Goal: Information Seeking & Learning: Check status

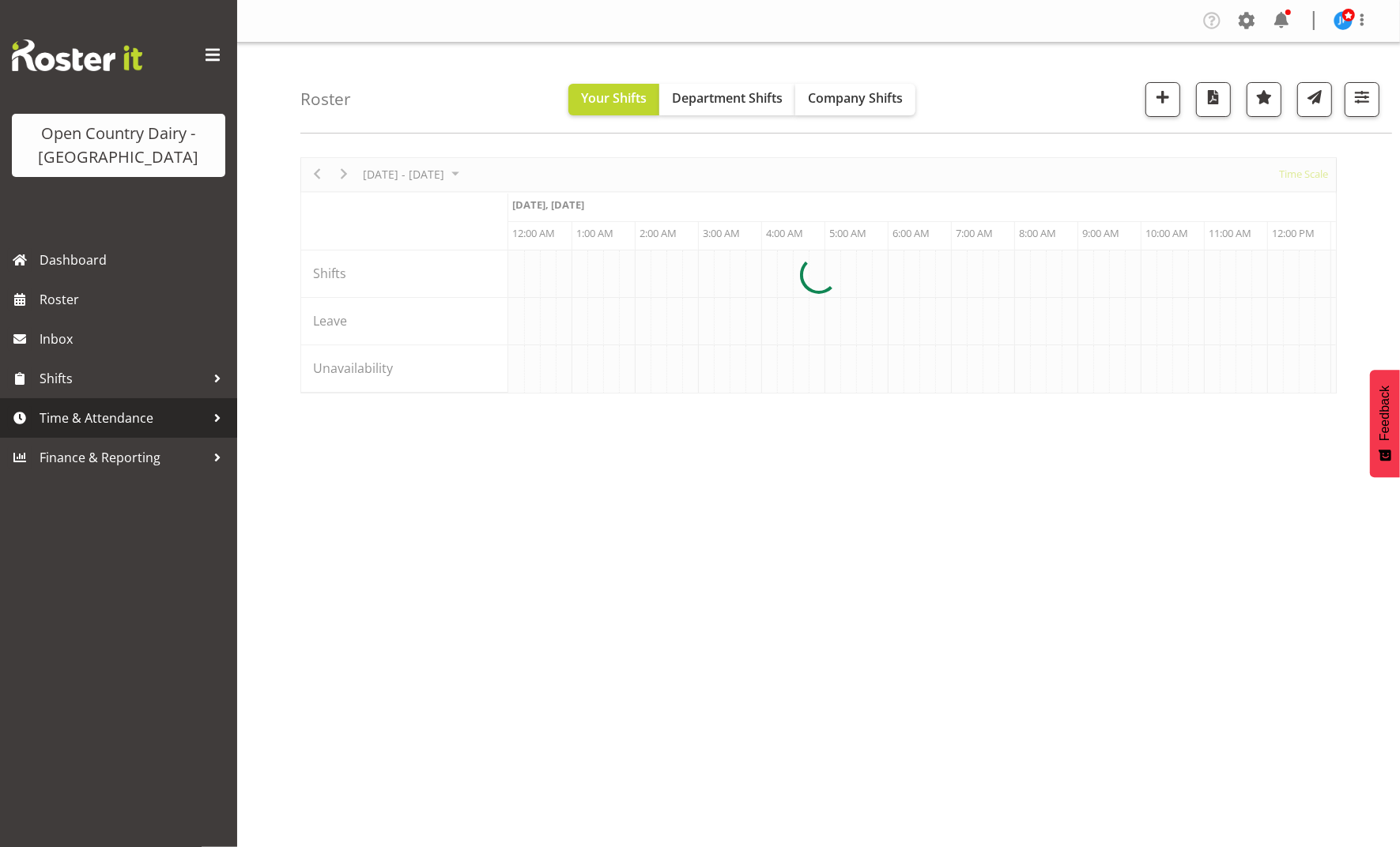
scroll to position [0, 9109]
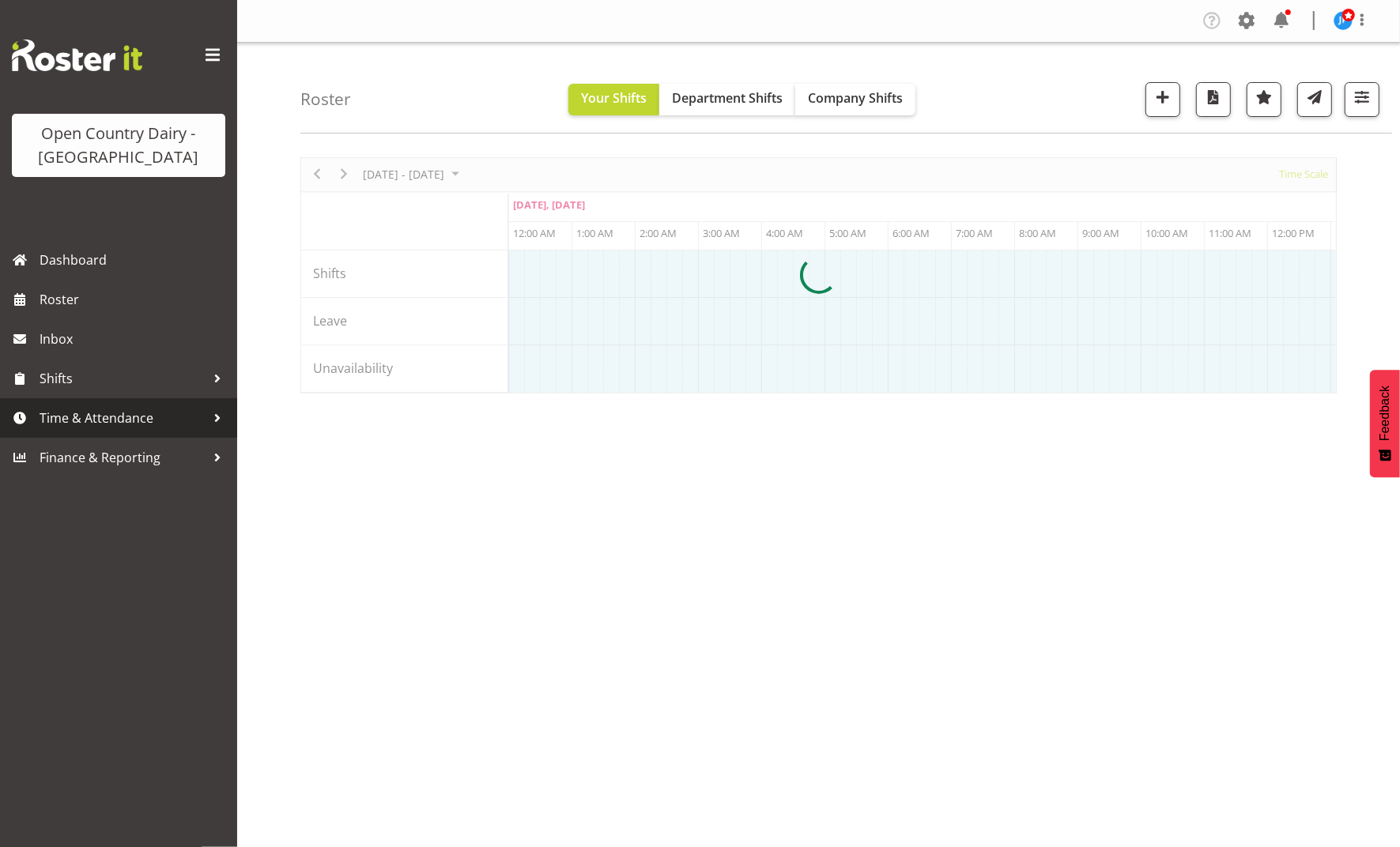
click at [117, 413] on span "Time & Attendance" at bounding box center [122, 418] width 166 height 24
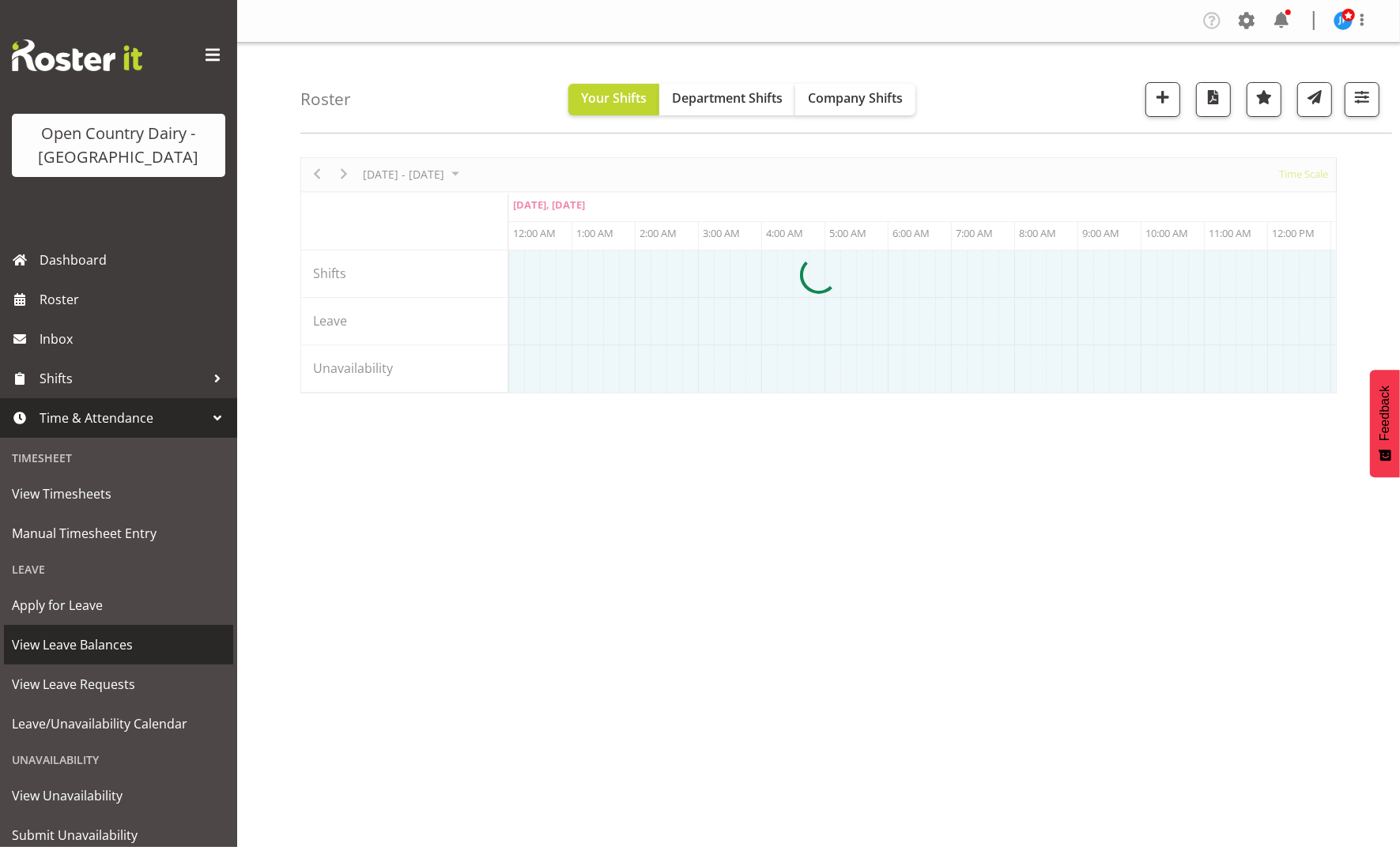
click at [89, 644] on span "View Leave Balances" at bounding box center [118, 645] width 214 height 24
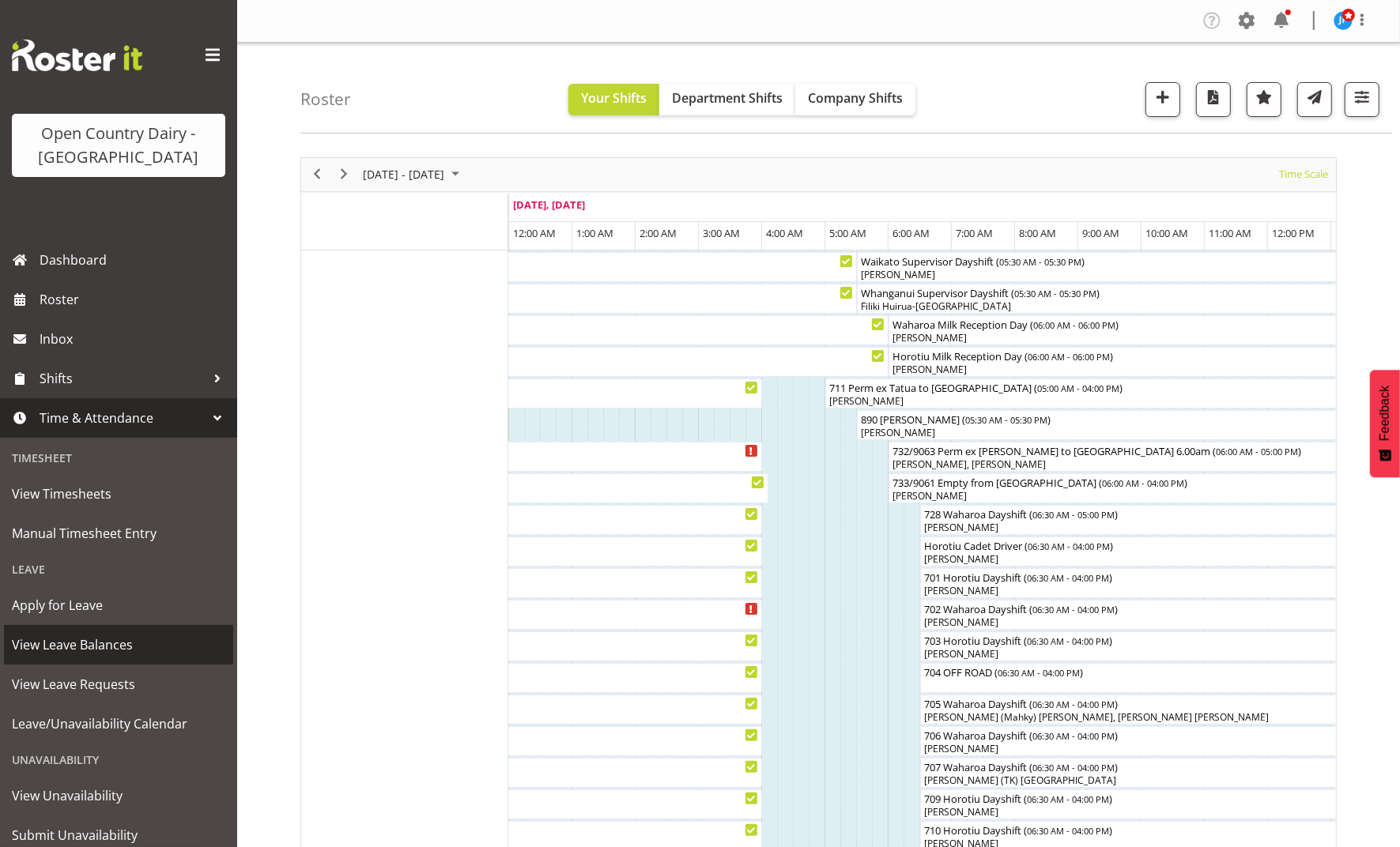
click at [82, 641] on span "View Leave Balances" at bounding box center [118, 645] width 214 height 24
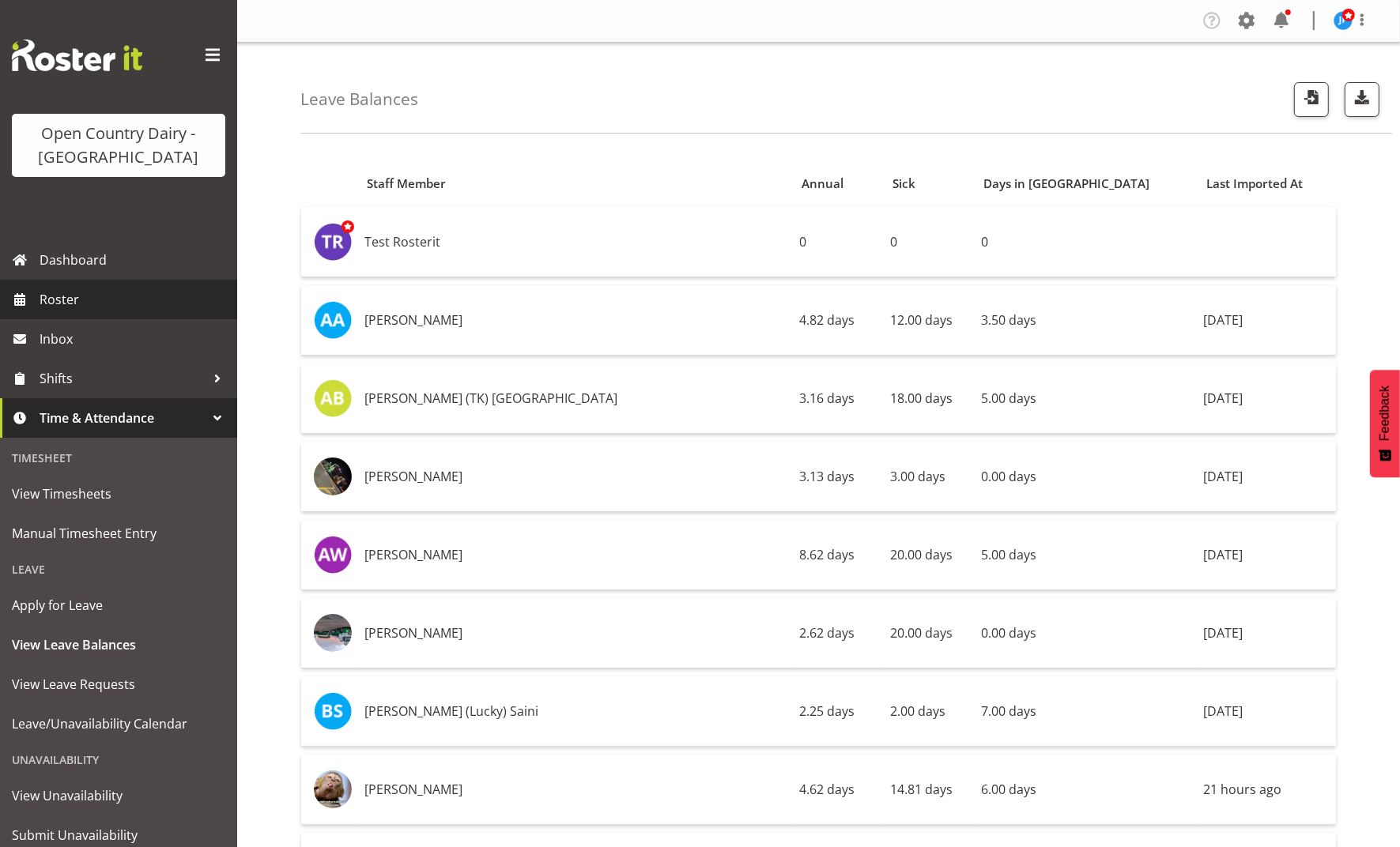
click at [71, 292] on span "Roster" at bounding box center [134, 299] width 189 height 24
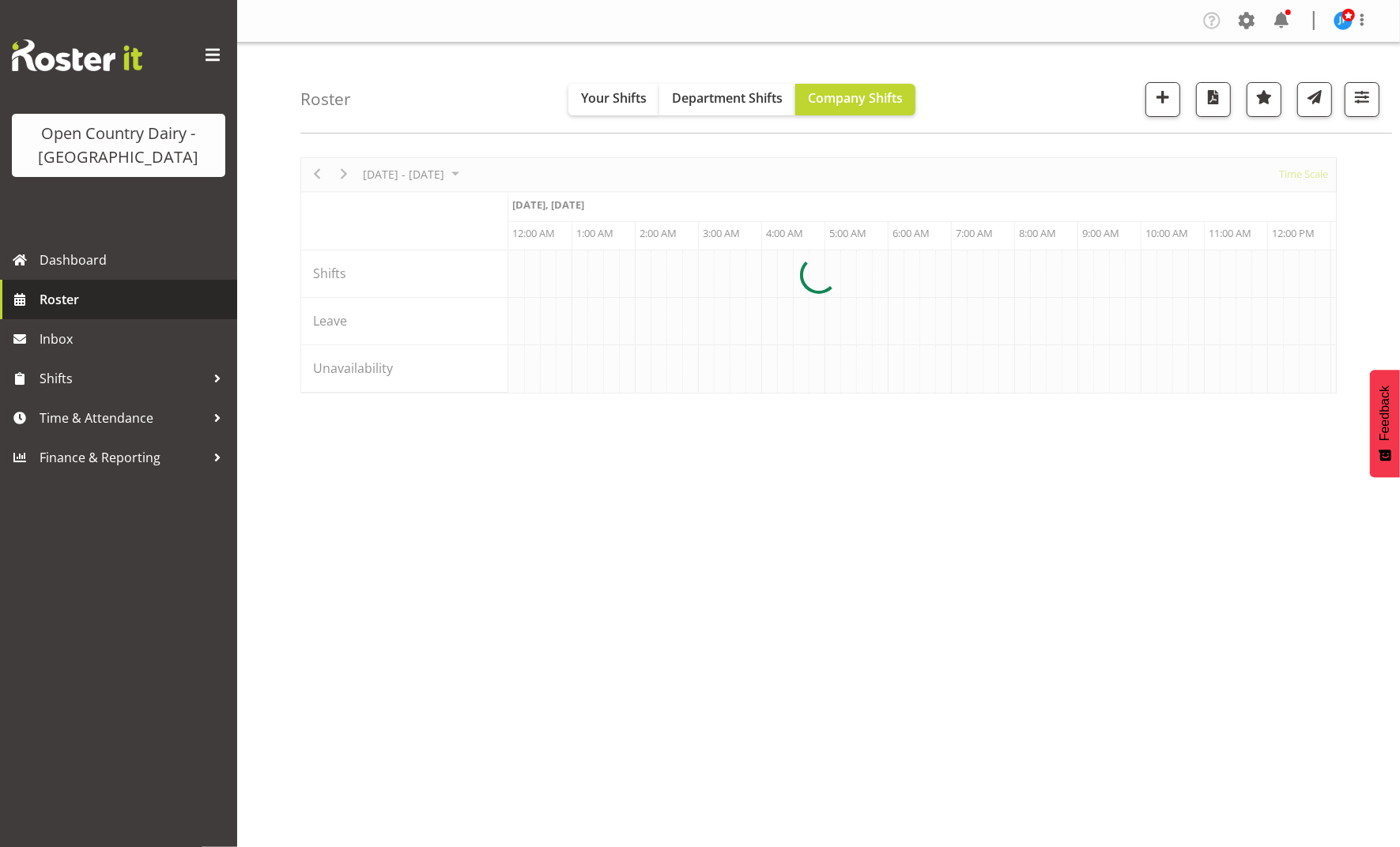
scroll to position [0, 9109]
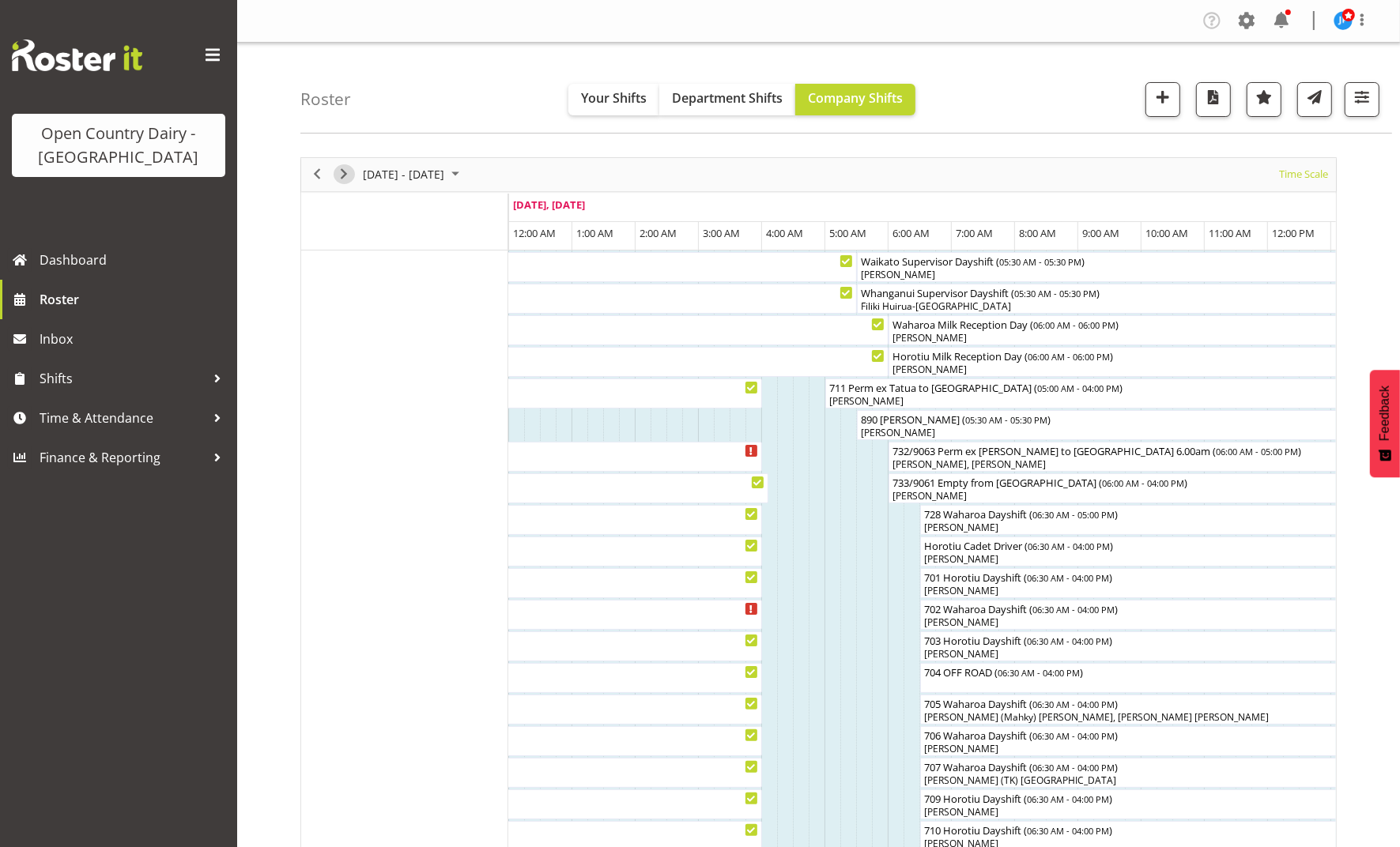
click at [344, 172] on span "Next" at bounding box center [343, 175] width 19 height 20
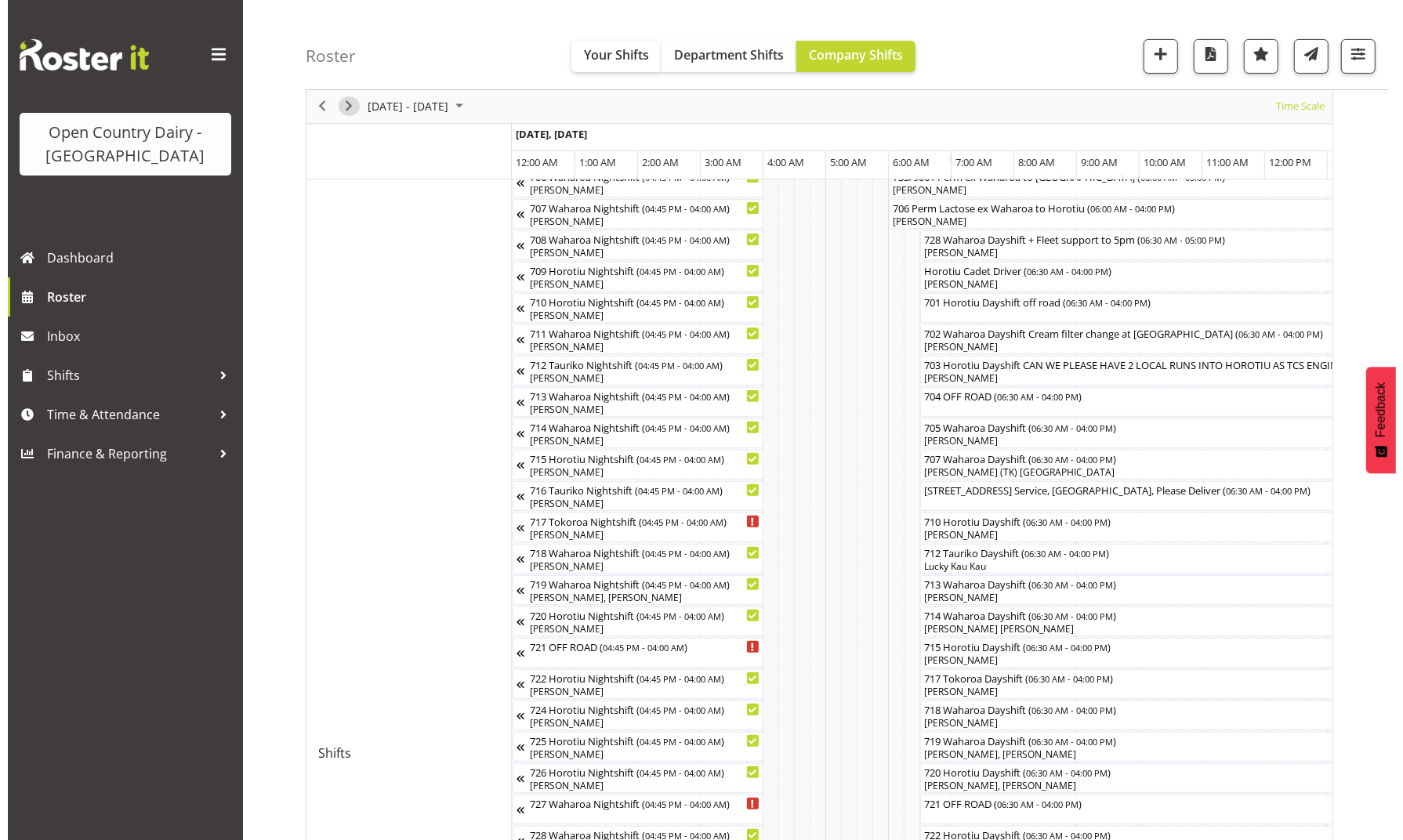
scroll to position [204, 0]
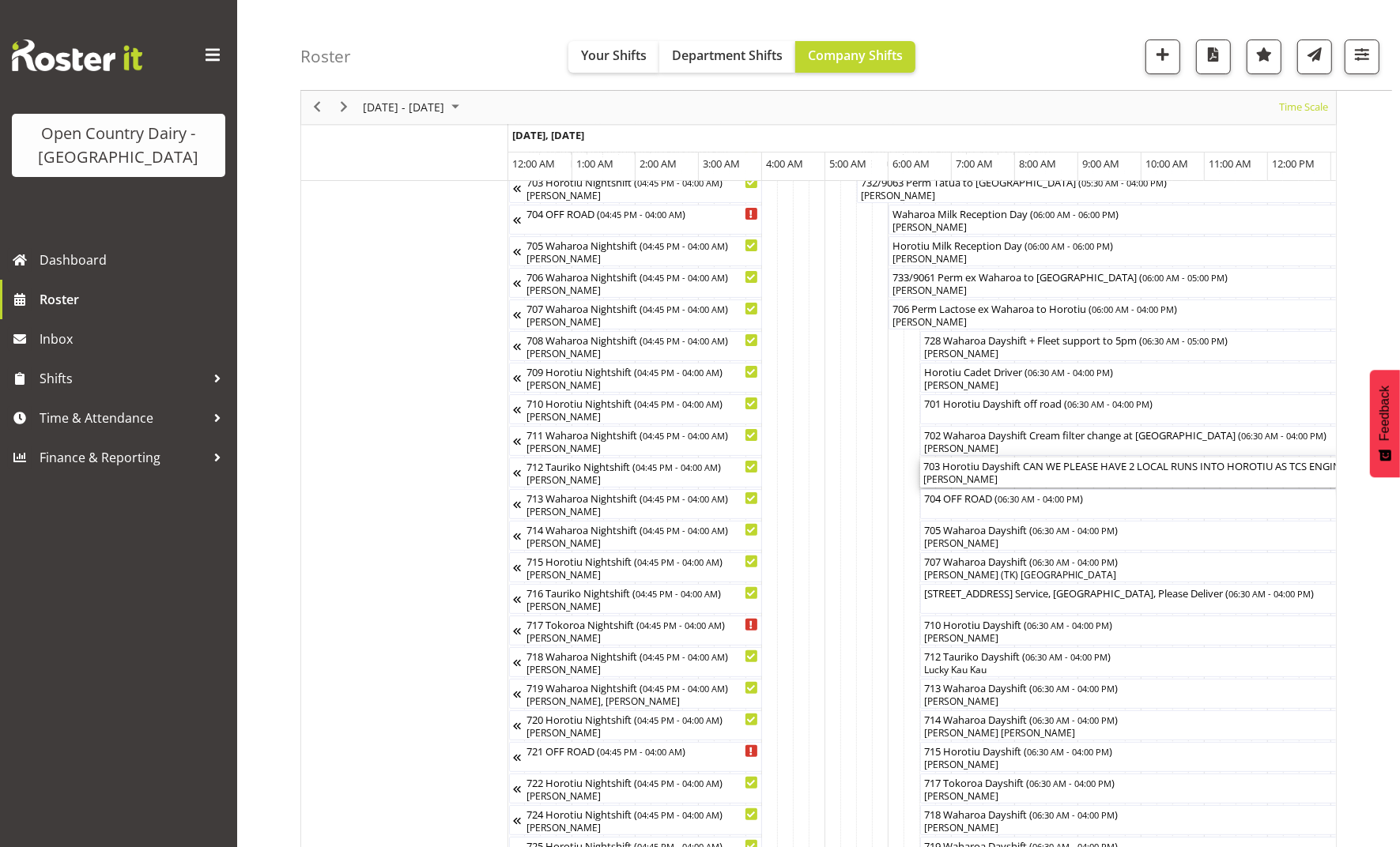
click at [1283, 466] on div "703 Horotiu Dayshift CAN WE PLEASE HAVE 2 LOCAL RUNS INTO HOROTIU AS TCS ENGINE…" at bounding box center [1221, 465] width 594 height 15
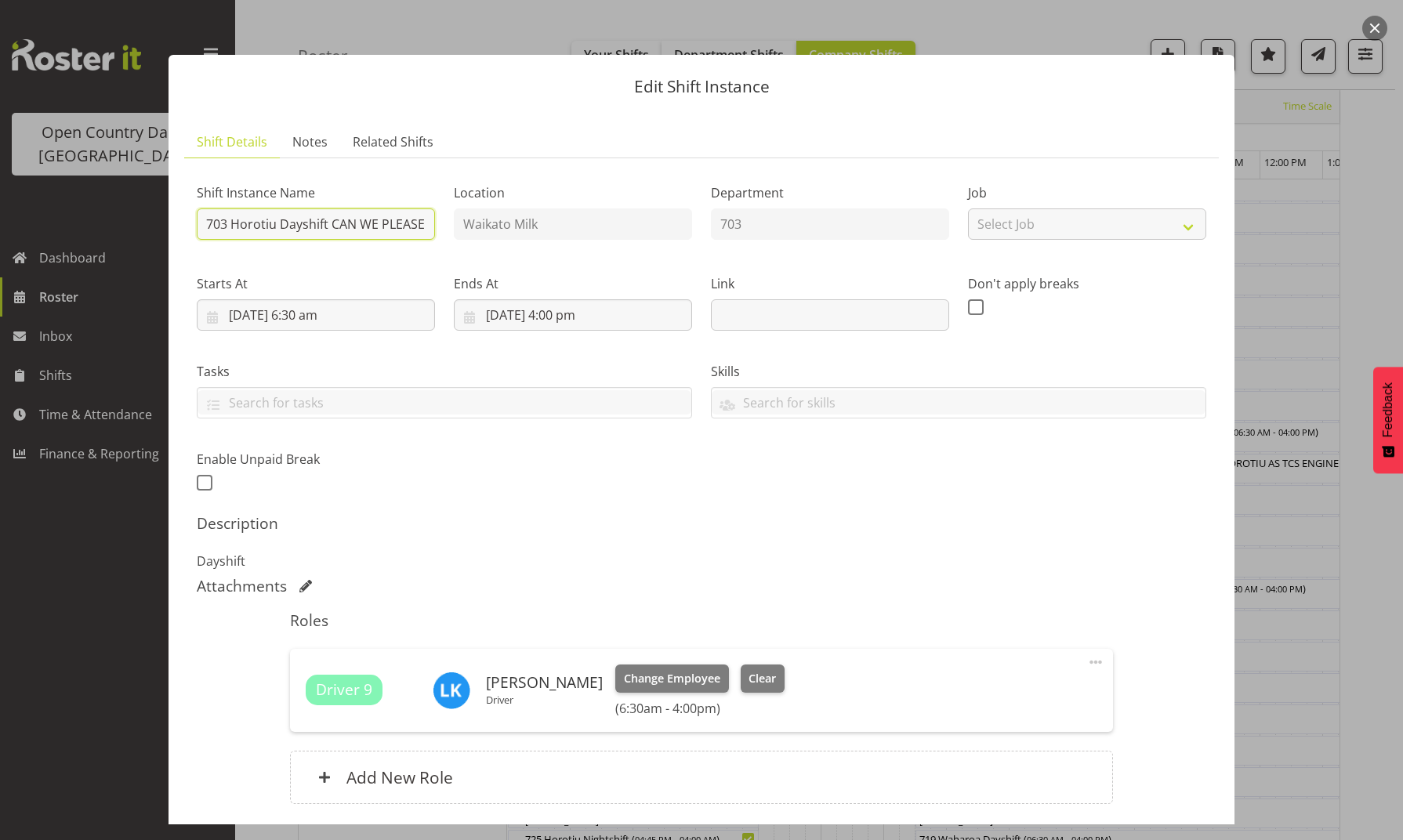
click at [333, 222] on input "703 Horotiu Dayshift CAN WE PLEASE HAVE 2 LOCAL RUNS INTO HOROTIU AS TCS ENGINE…" at bounding box center [316, 224] width 238 height 32
click at [1370, 25] on button "button" at bounding box center [1375, 28] width 25 height 25
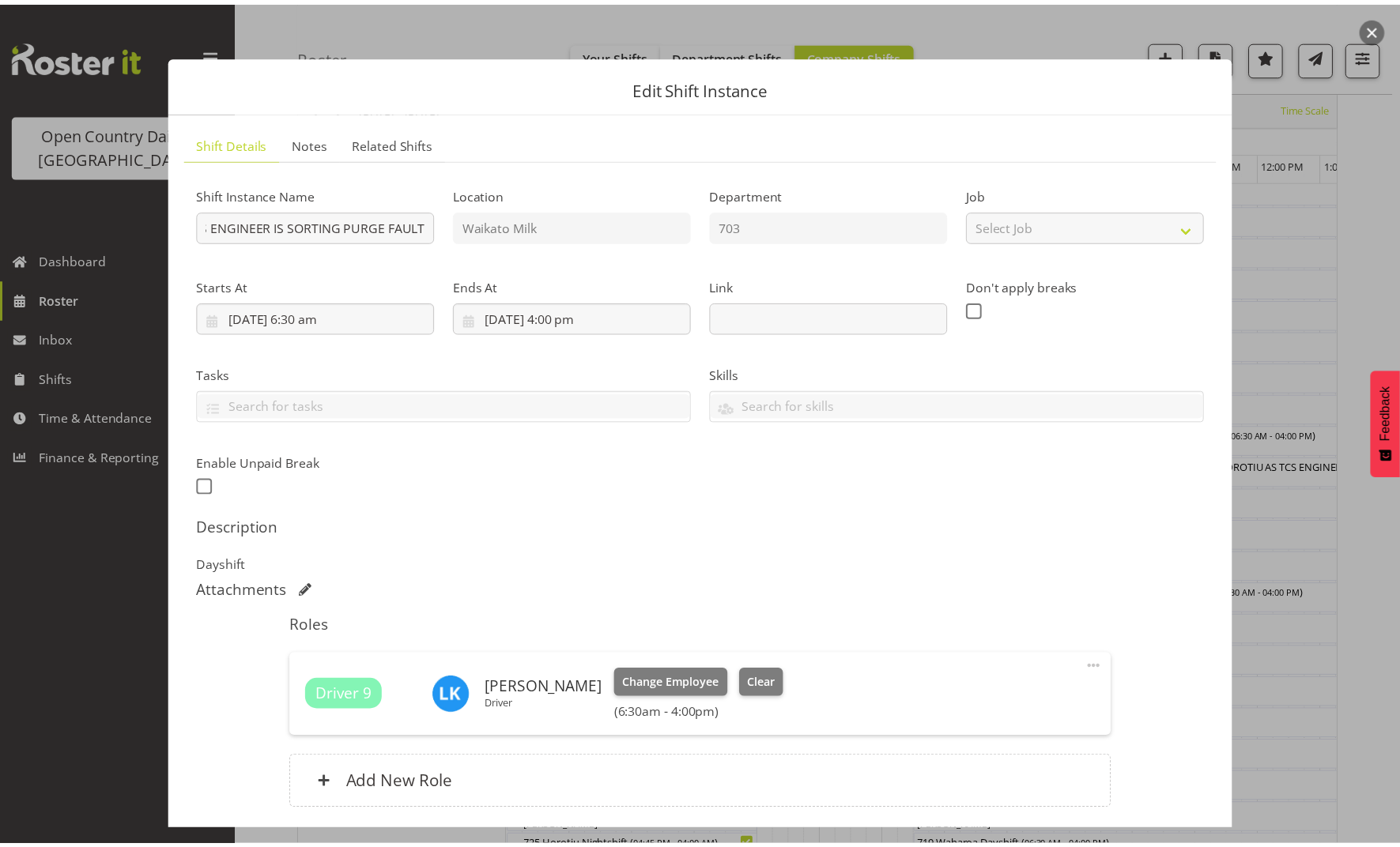
scroll to position [0, 0]
